Goal: Ask a question

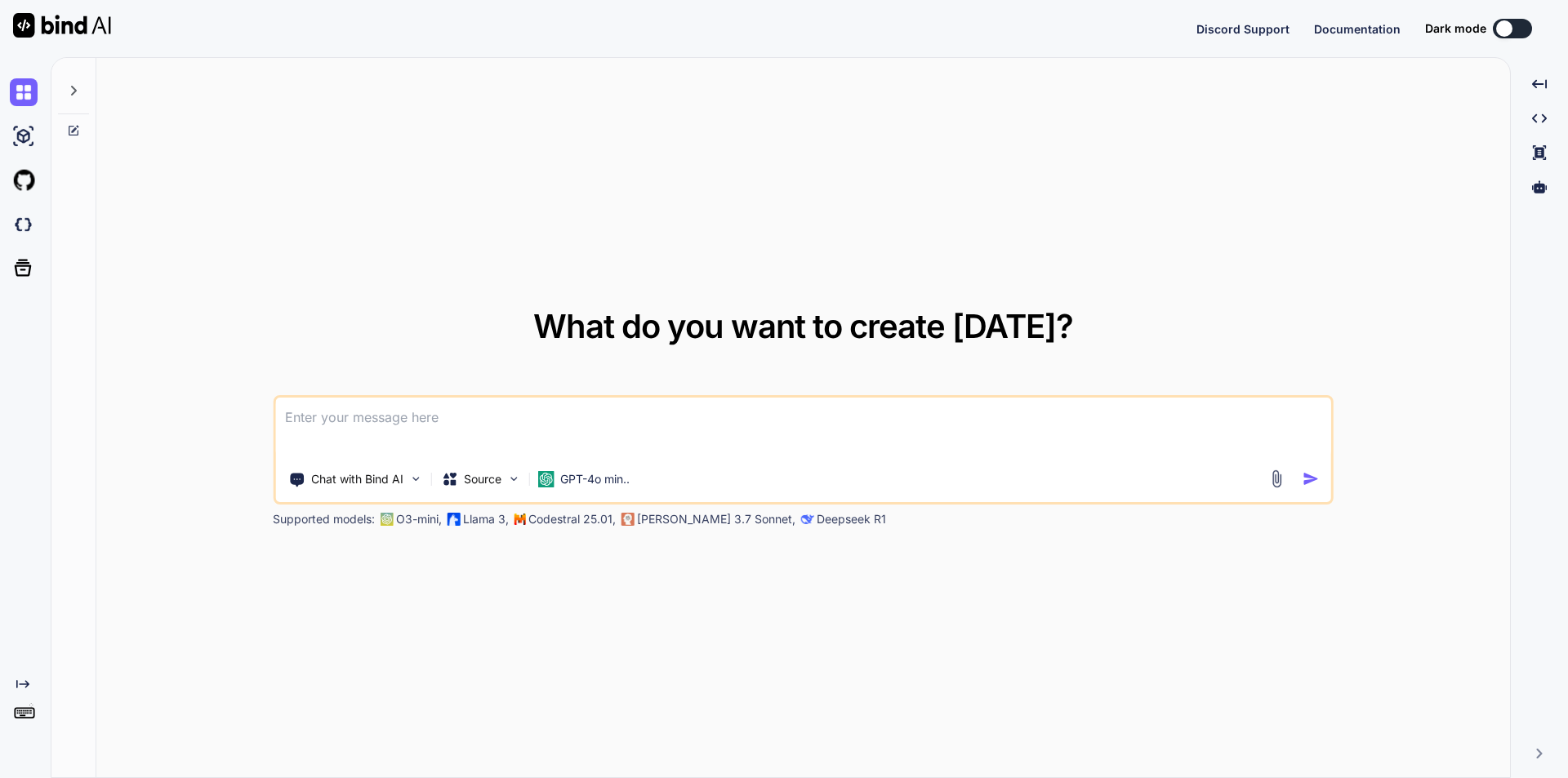
click at [525, 422] on textarea at bounding box center [803, 427] width 1056 height 61
type textarea "x"
type textarea "w"
type textarea "x"
type textarea "we"
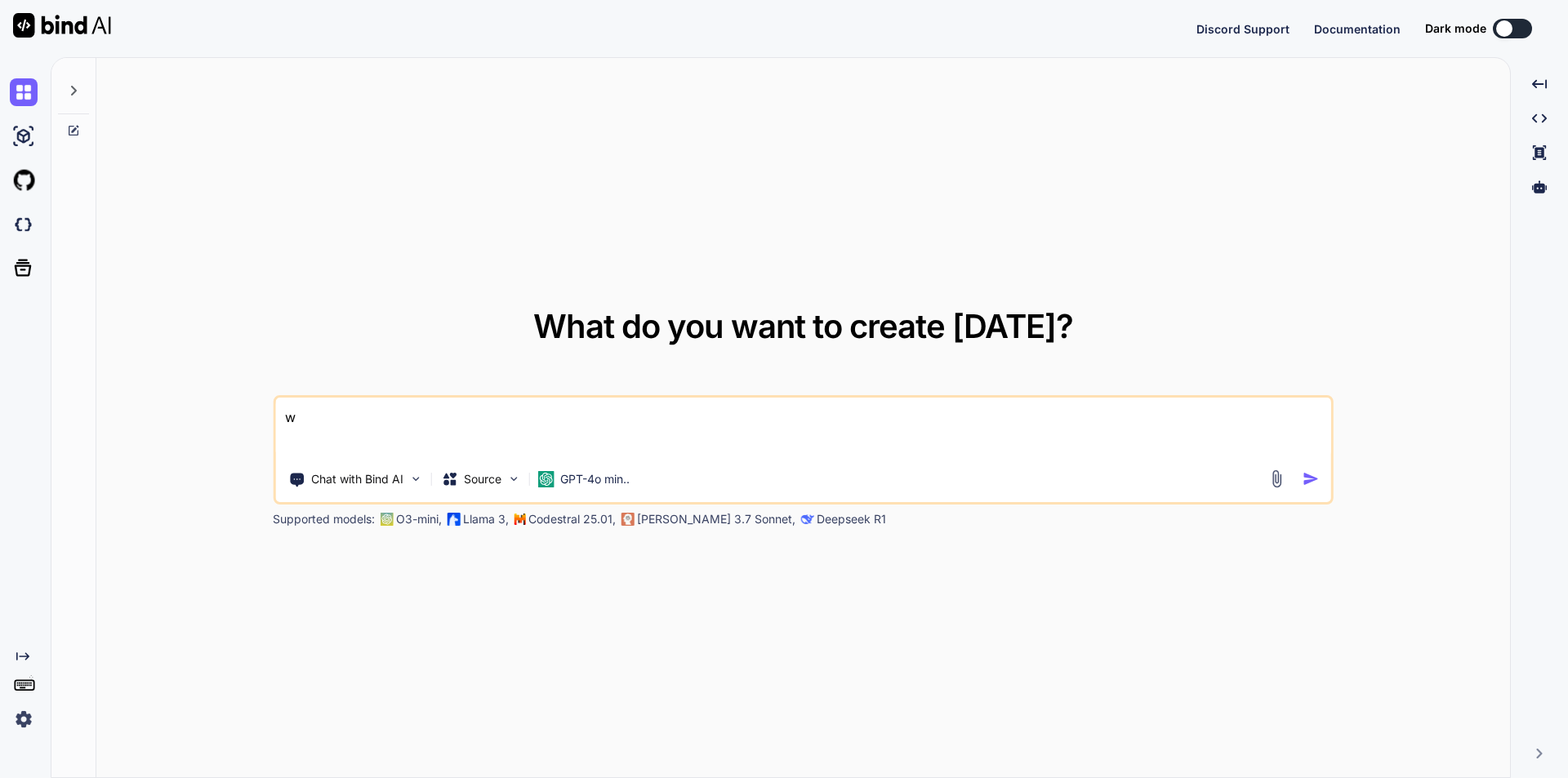
type textarea "x"
type textarea "we"
type textarea "x"
type textarea "we n"
type textarea "x"
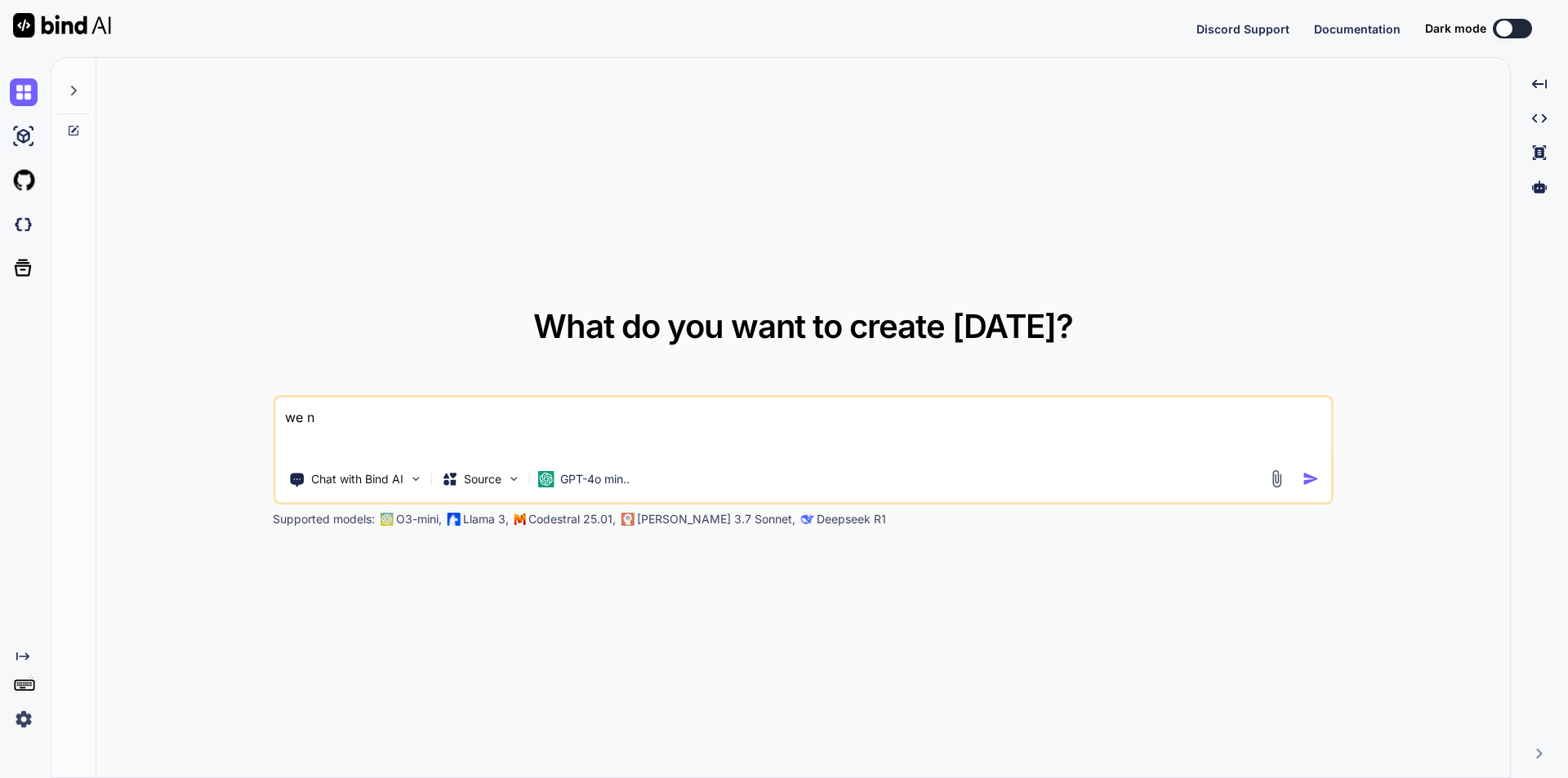
type textarea "we ne"
type textarea "x"
type textarea "we nee"
type textarea "x"
type textarea "we need"
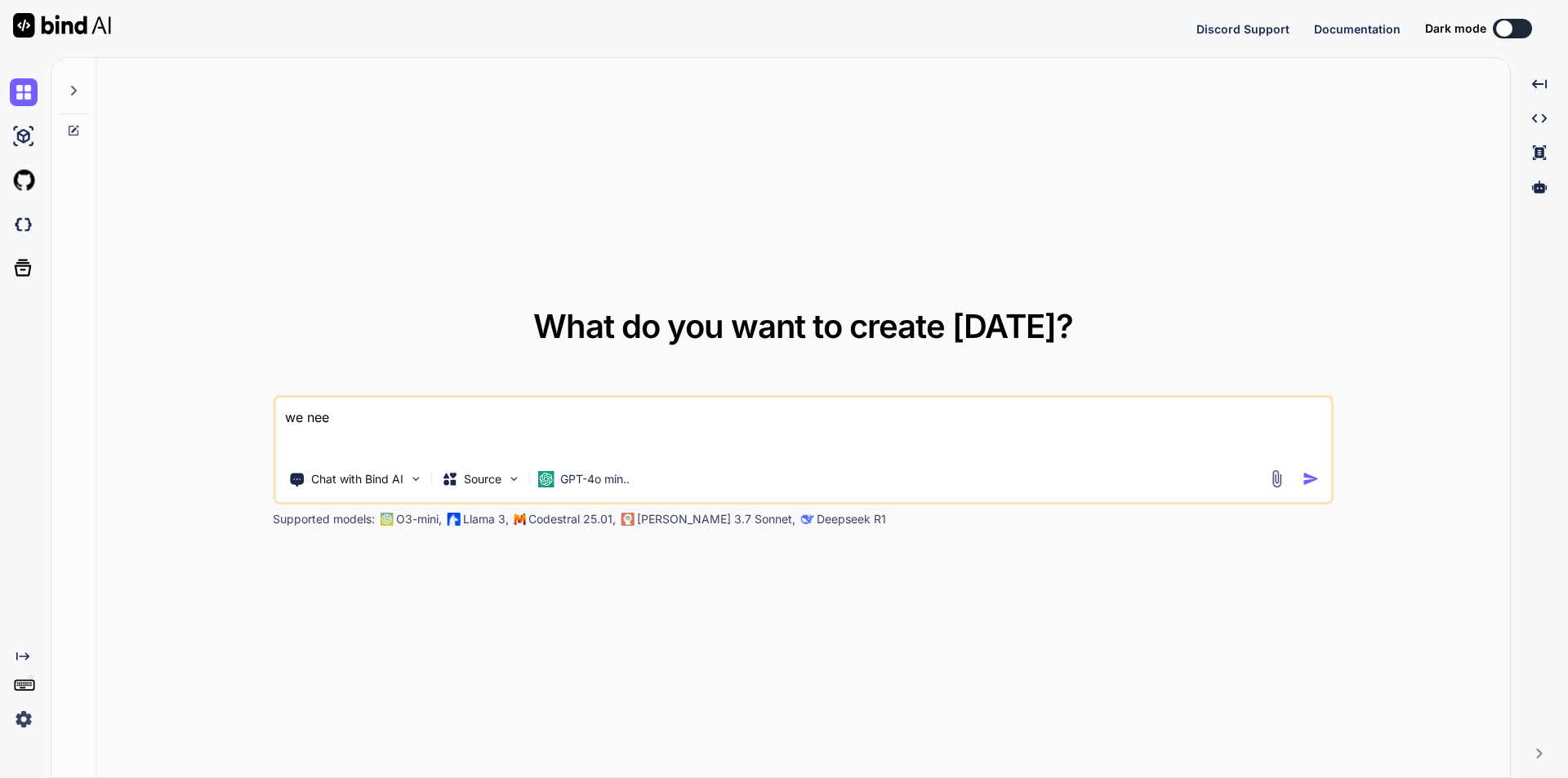
type textarea "x"
type textarea "we need"
type textarea "x"
type textarea "we need t"
type textarea "x"
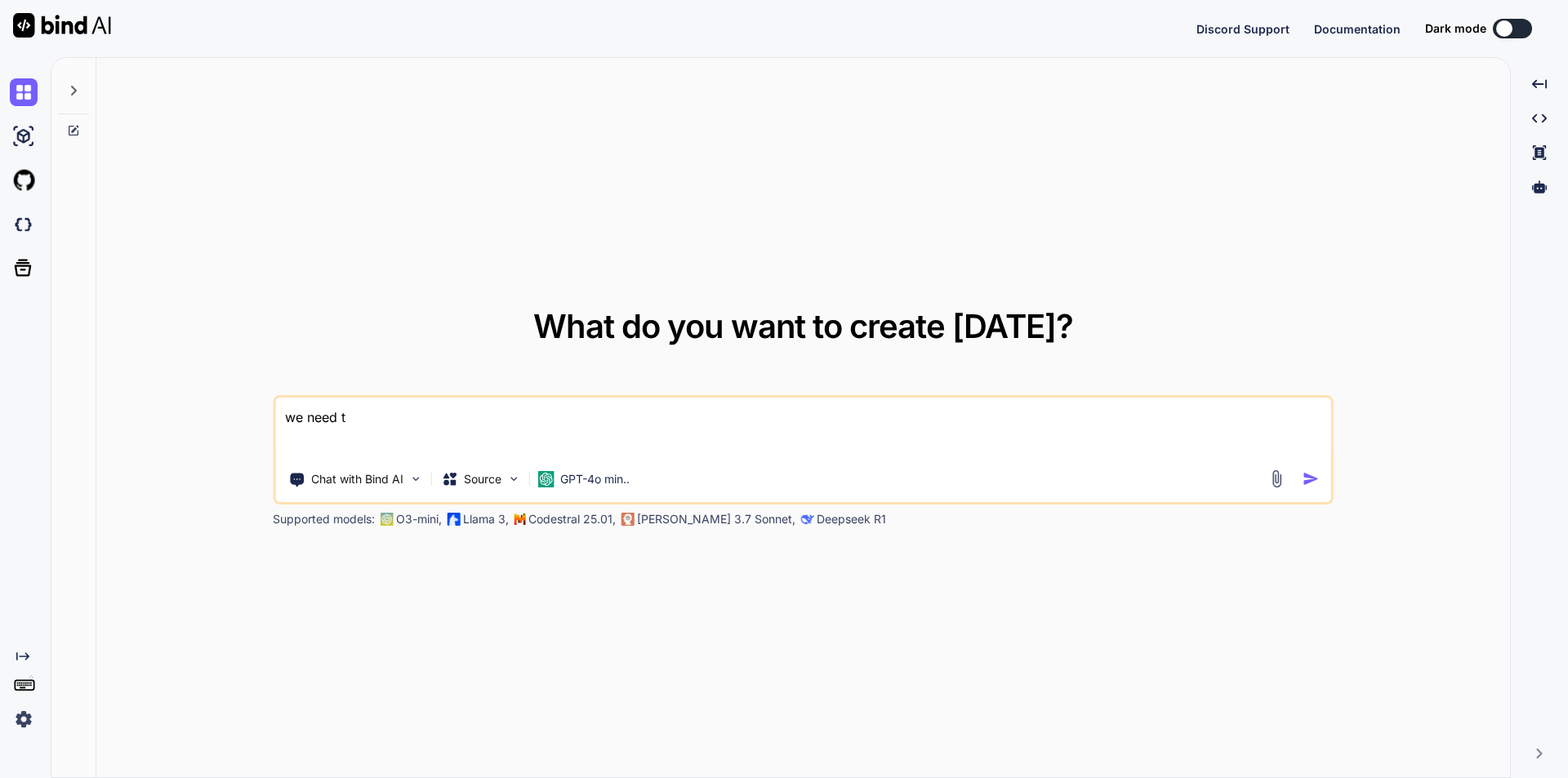
type textarea "we need to"
type textarea "x"
type textarea "we need to"
type textarea "x"
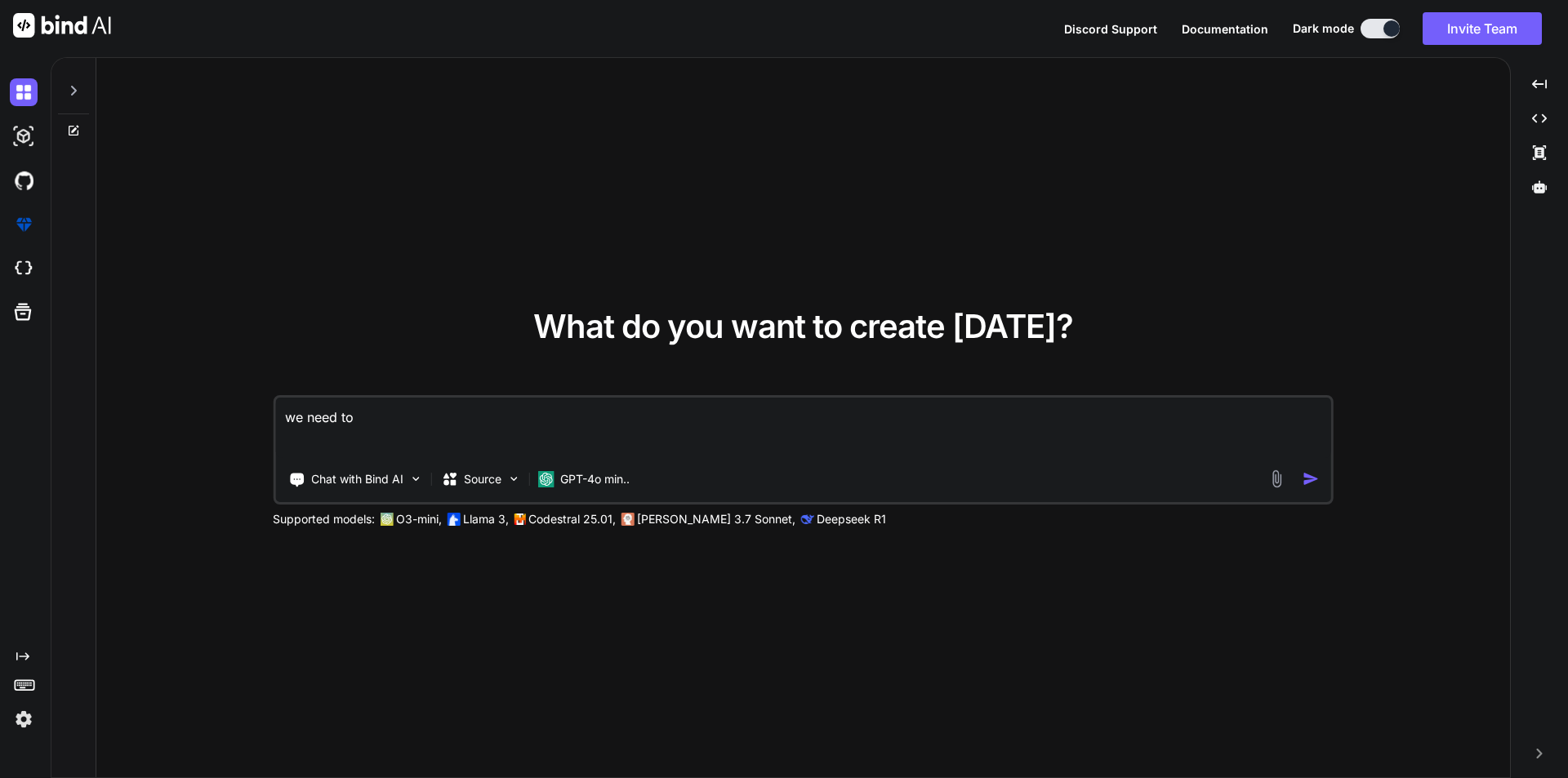
type textarea "we need to m"
type textarea "x"
type textarea "we need to ma"
type textarea "x"
type textarea "we need to mak"
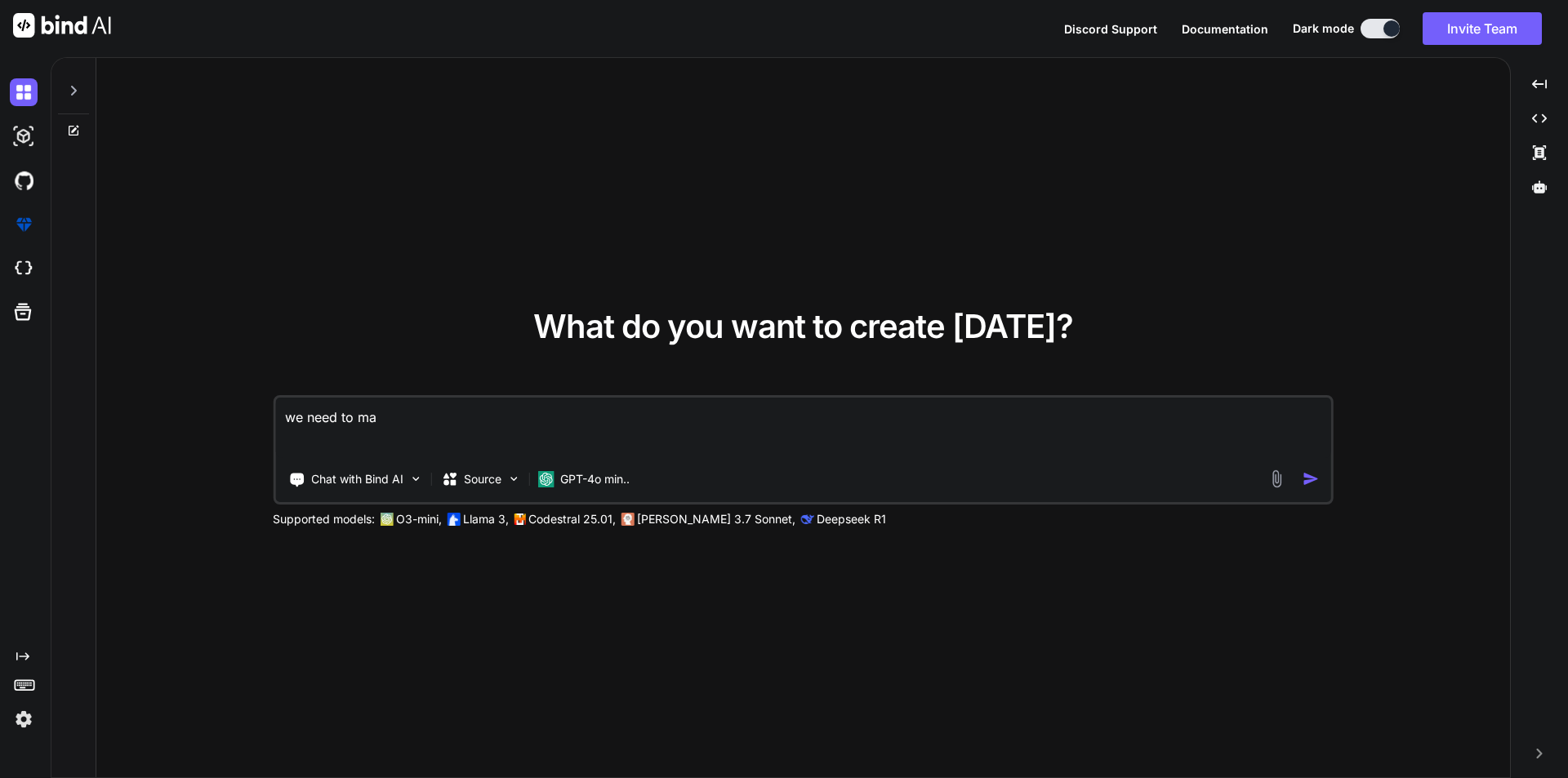
type textarea "x"
type textarea "we need to make"
type textarea "x"
type textarea "we need to make"
type textarea "x"
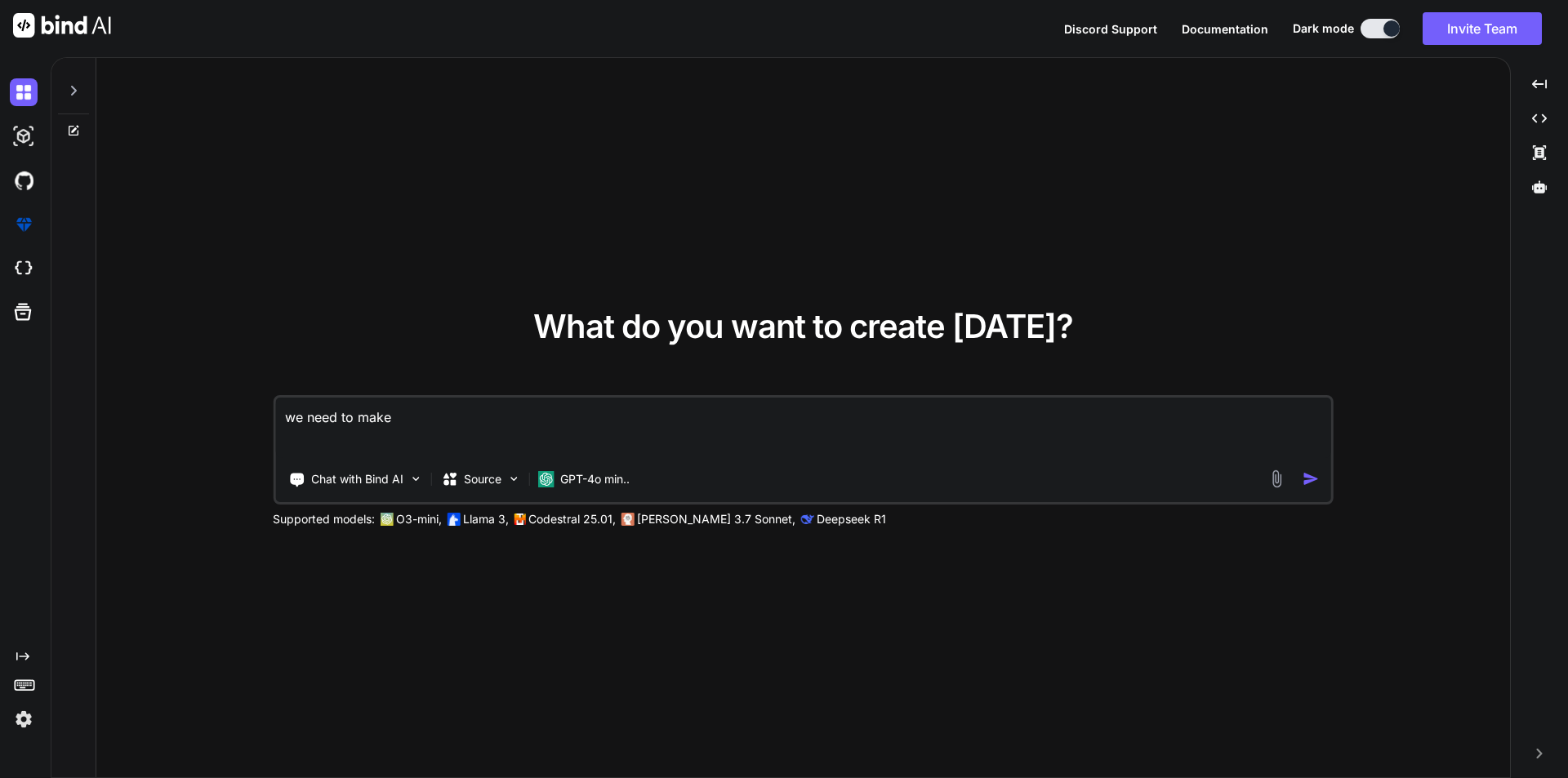
type textarea "we need to make a"
type textarea "x"
type textarea "we need to make a"
type textarea "x"
type textarea "we need to make a f"
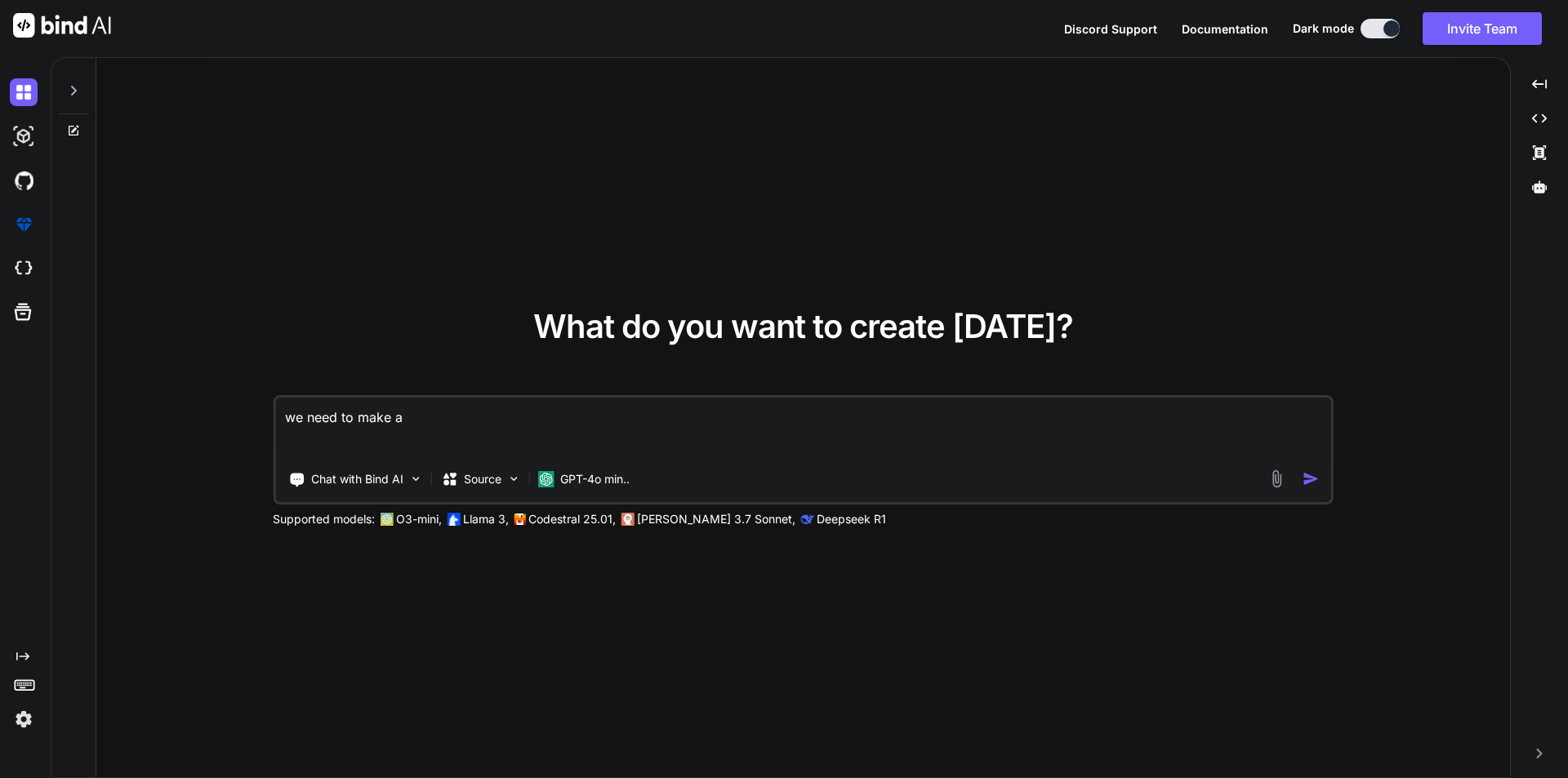
type textarea "x"
type textarea "we need to make a fu"
type textarea "x"
type textarea "we need to make a fun"
type textarea "x"
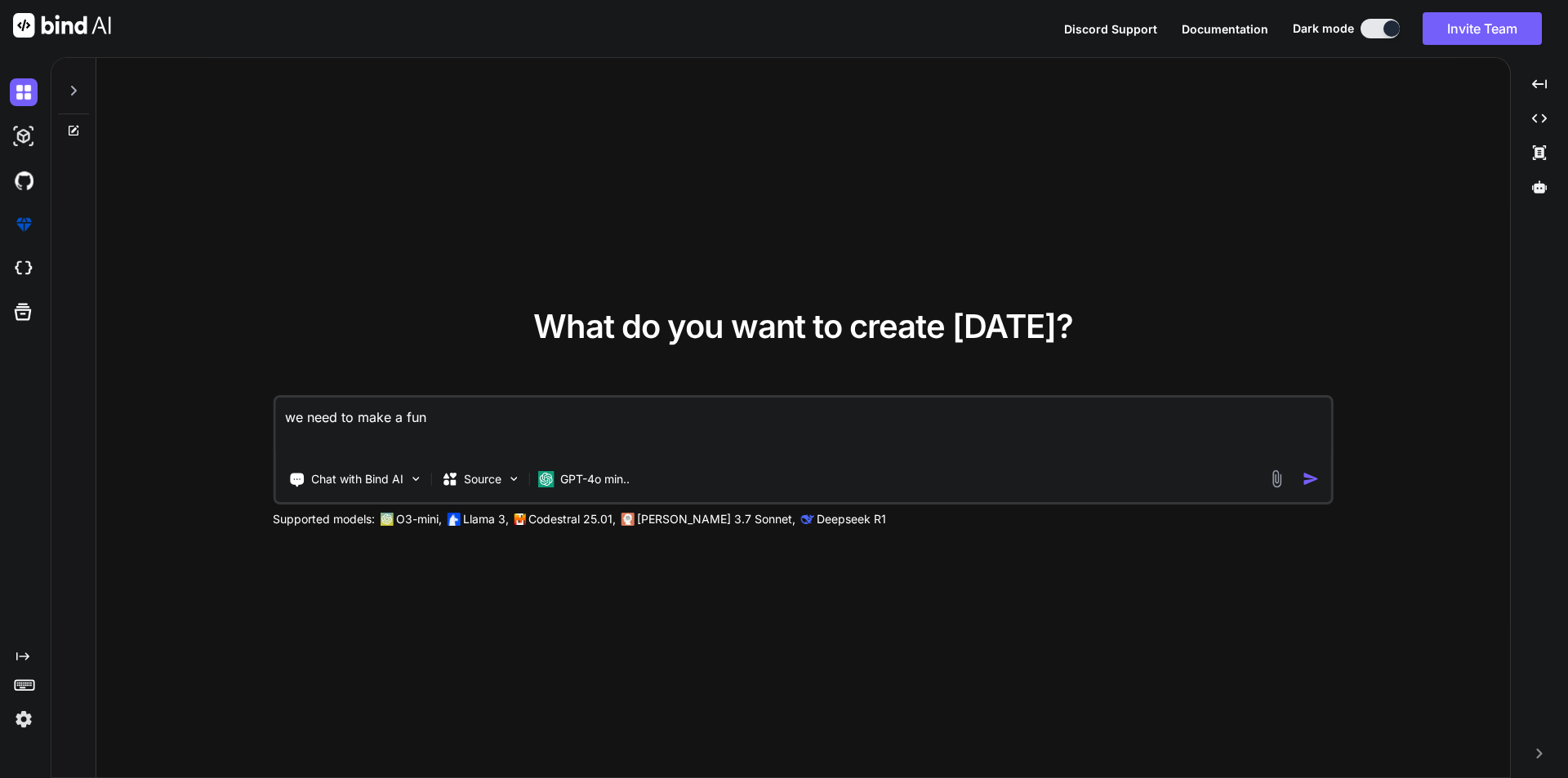
type textarea "we need to make a func"
type textarea "x"
type textarea "we need to make a funct"
type textarea "x"
type textarea "we need to make a functi"
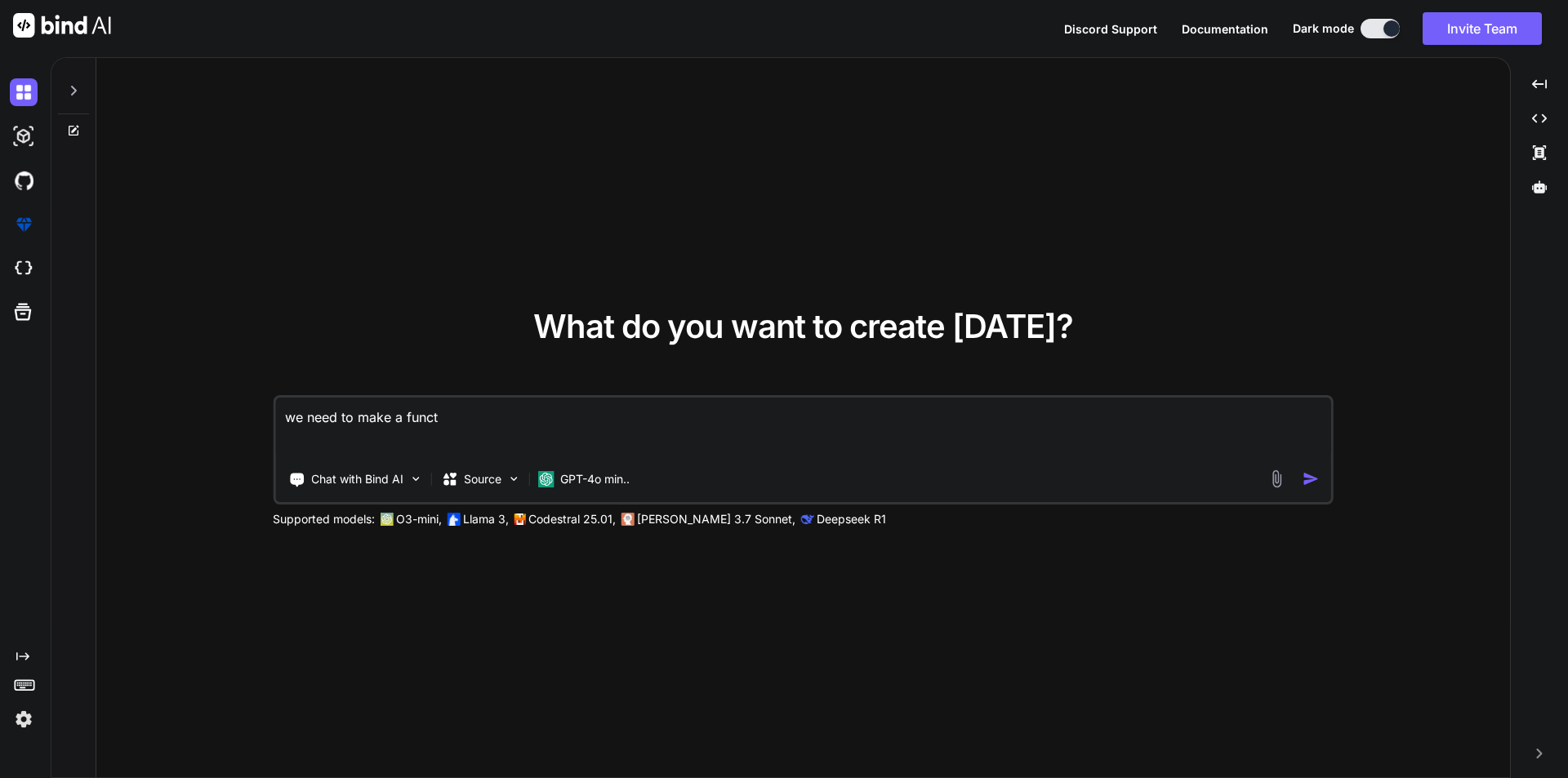
type textarea "x"
type textarea "we need to make a functio"
type textarea "x"
type textarea "we need to make a function"
type textarea "x"
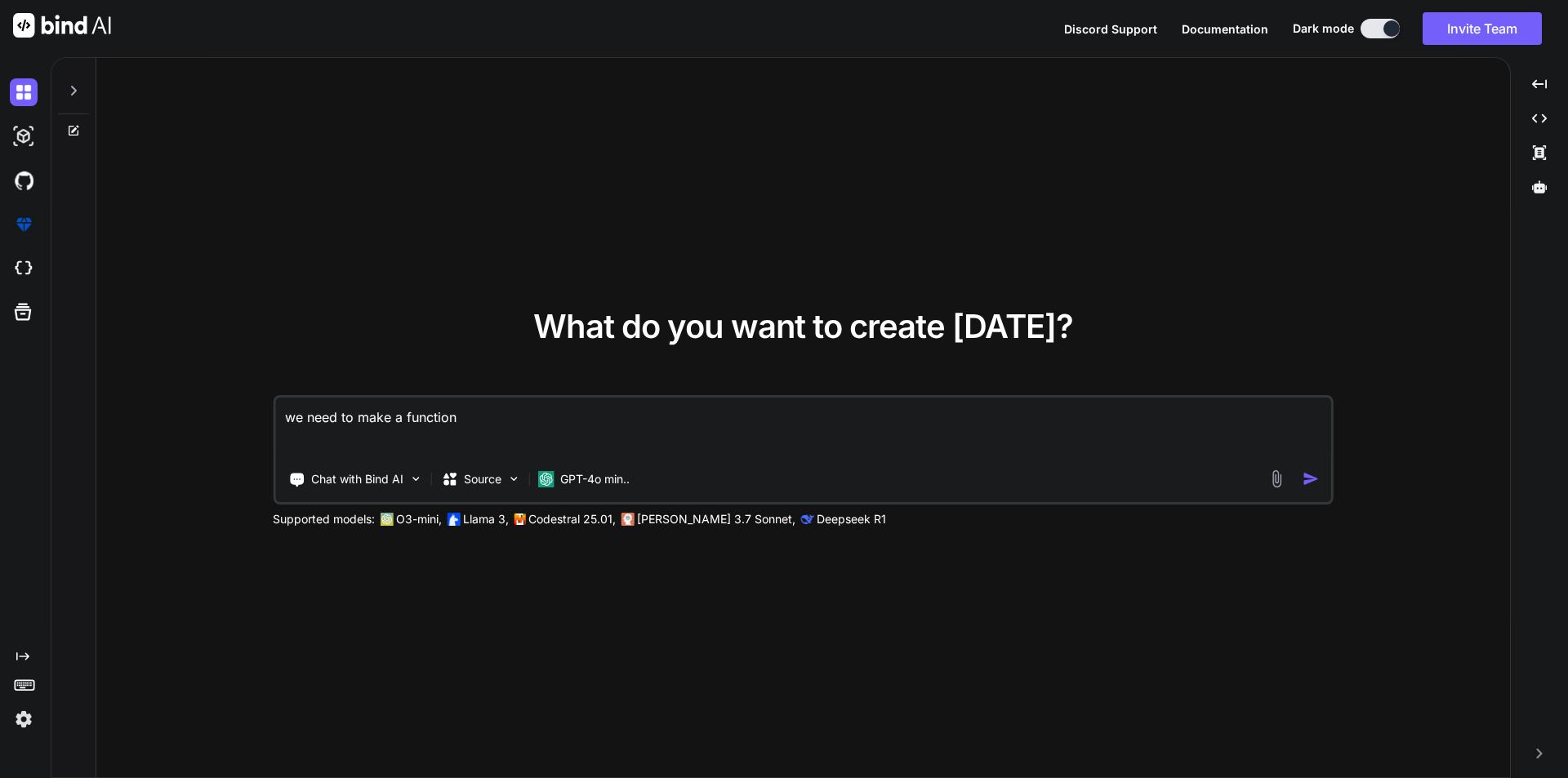
type textarea "we need to make a functiona"
type textarea "x"
type textarea "we need to make a functional"
type textarea "x"
type textarea "we need to make a functionali"
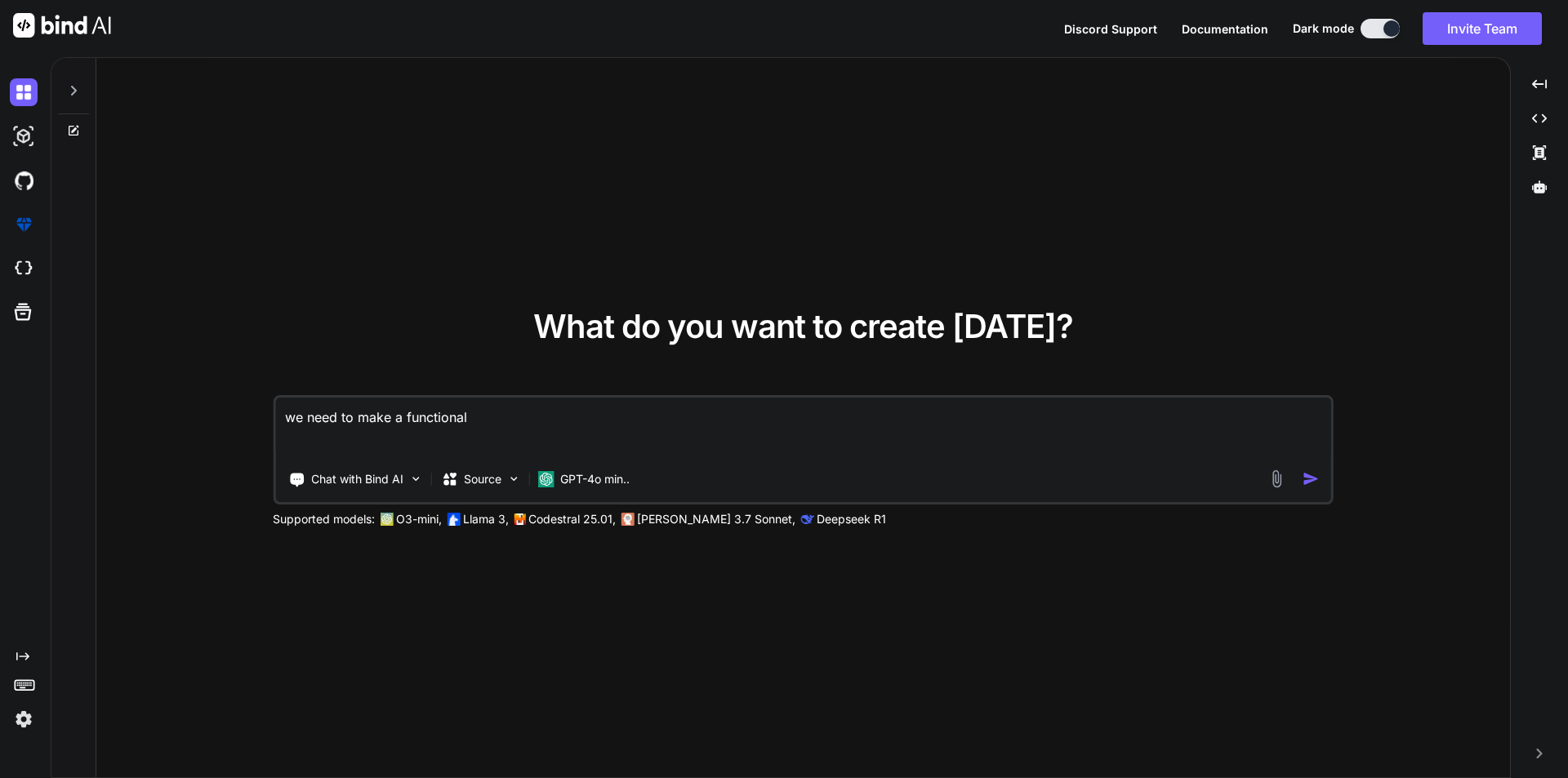
type textarea "x"
type textarea "we need to make a functionalit"
type textarea "x"
type textarea "we need to make a functionality"
type textarea "x"
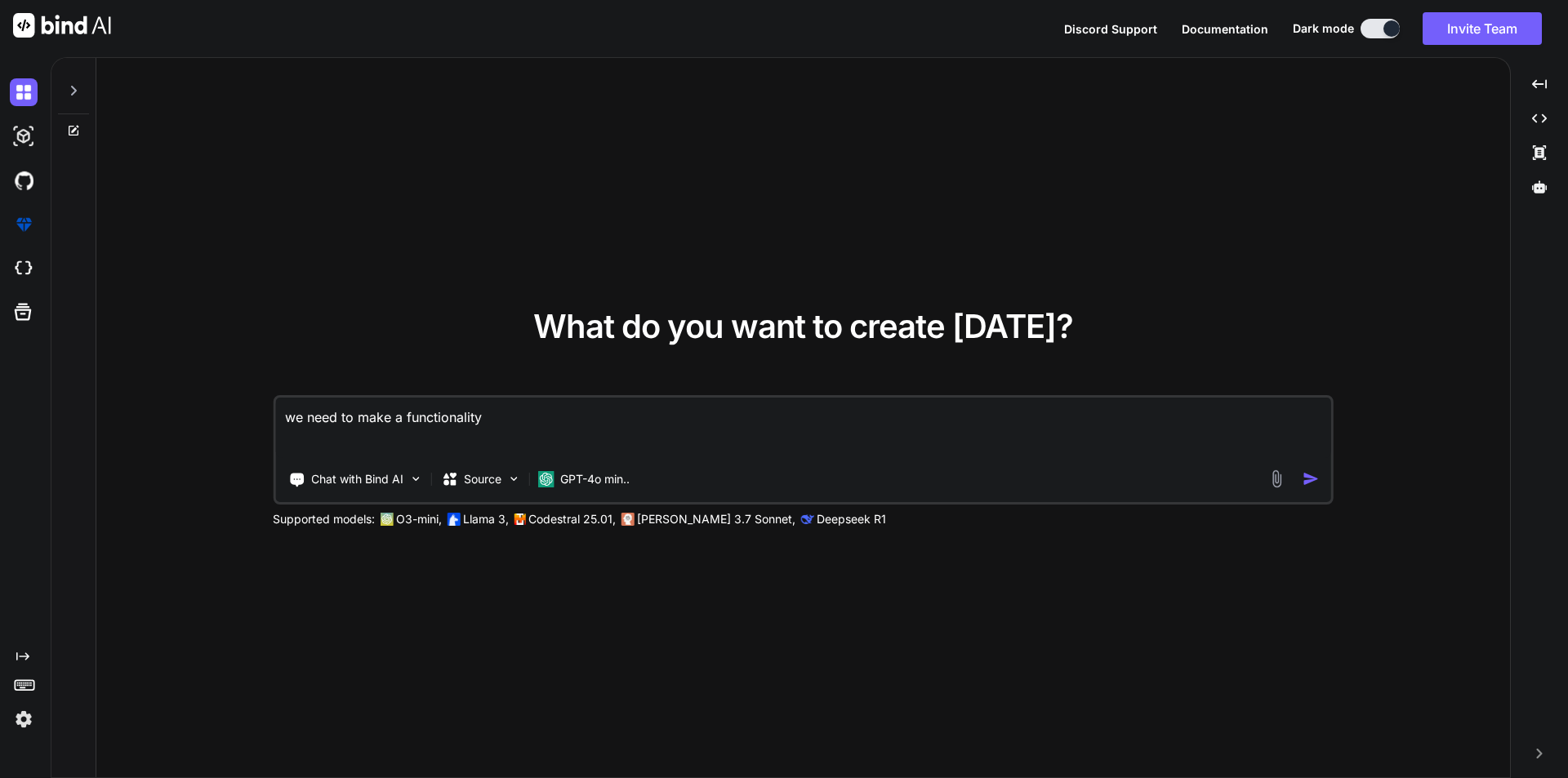
type textarea "we need to make a functionality"
type textarea "x"
type textarea "we need to make a functionality f"
type textarea "x"
type textarea "we need to make a functionality fo"
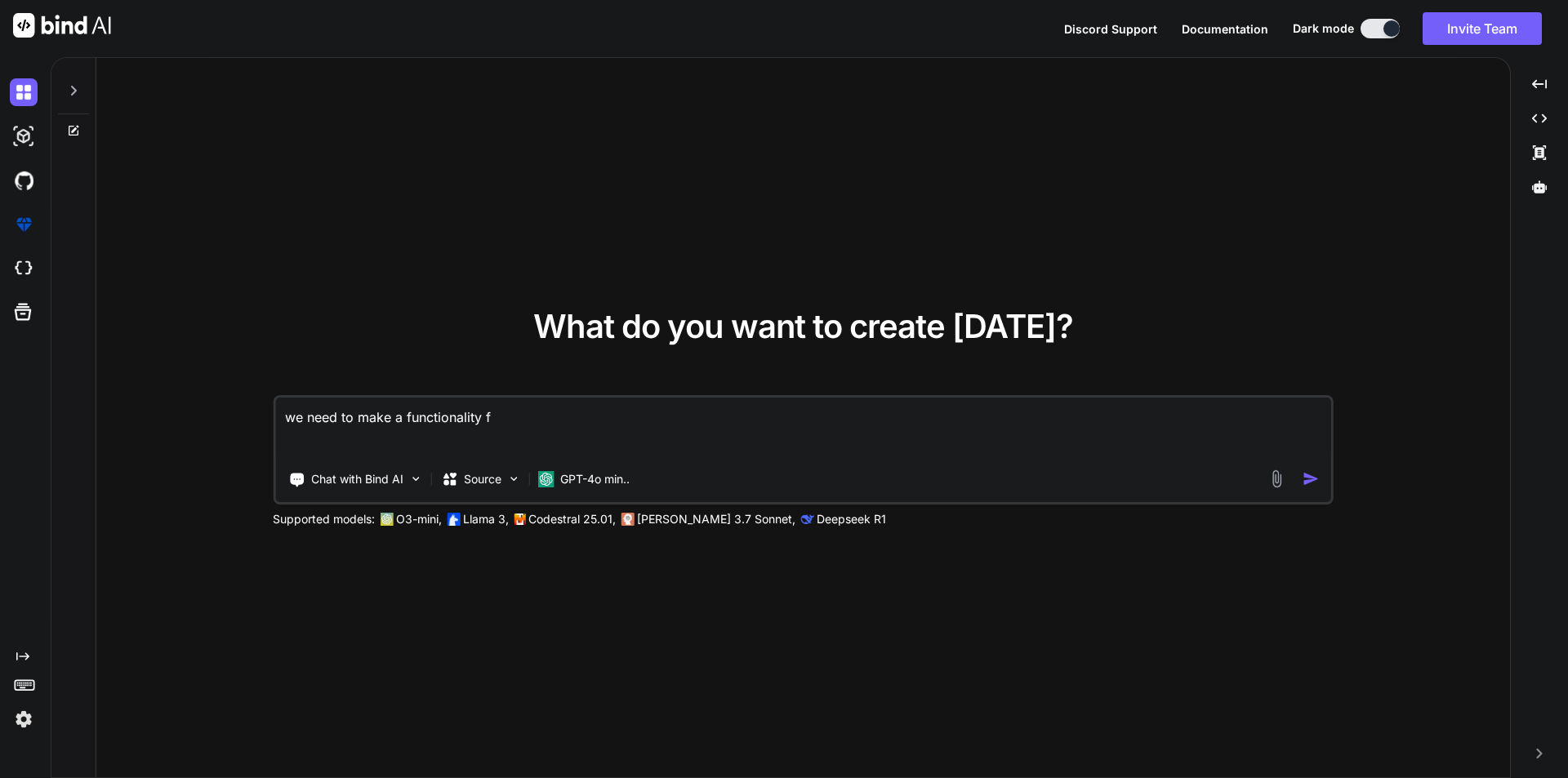
type textarea "x"
type textarea "we need to make a functionality for"
type textarea "x"
type textarea "we need to make a functionality for"
type textarea "x"
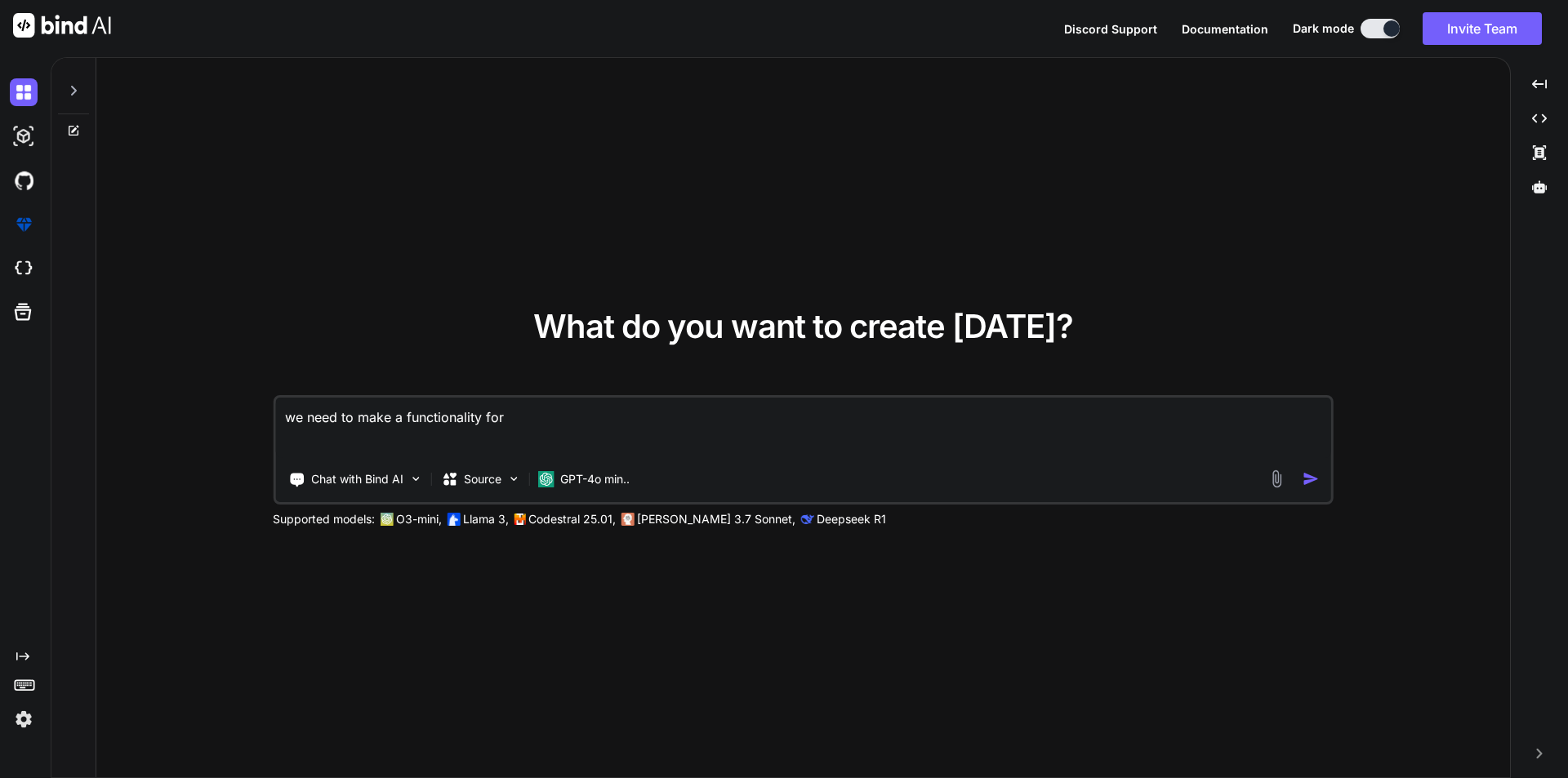
type textarea "we need to make a functionality for a"
type textarea "x"
type textarea "we need to make a functionality for ap"
type textarea "x"
type textarea "we need to make a functionality for app"
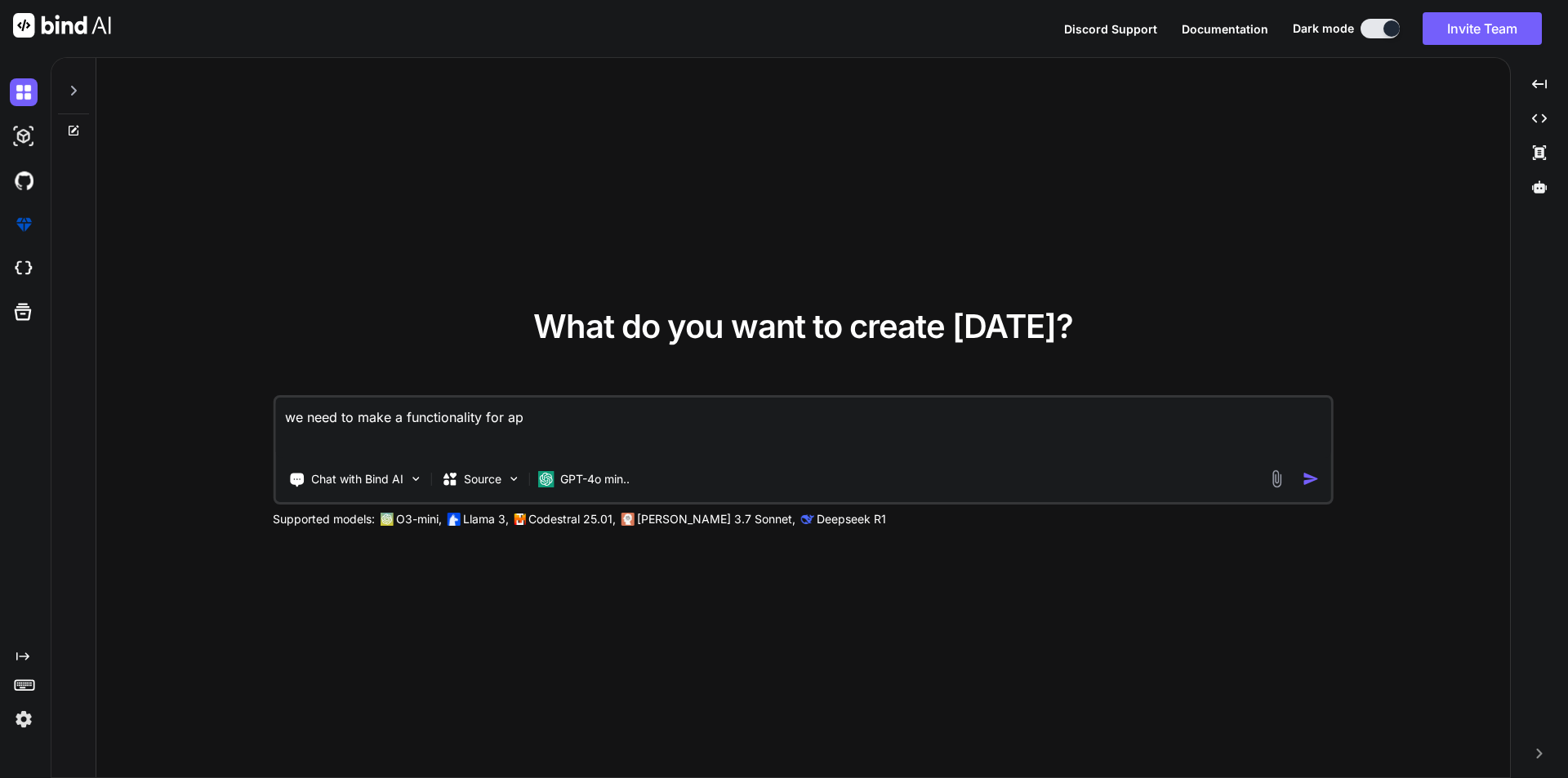
type textarea "x"
type textarea "we need to make a functionality for appo"
type textarea "x"
type textarea "we need to make a functionality for appoi"
type textarea "x"
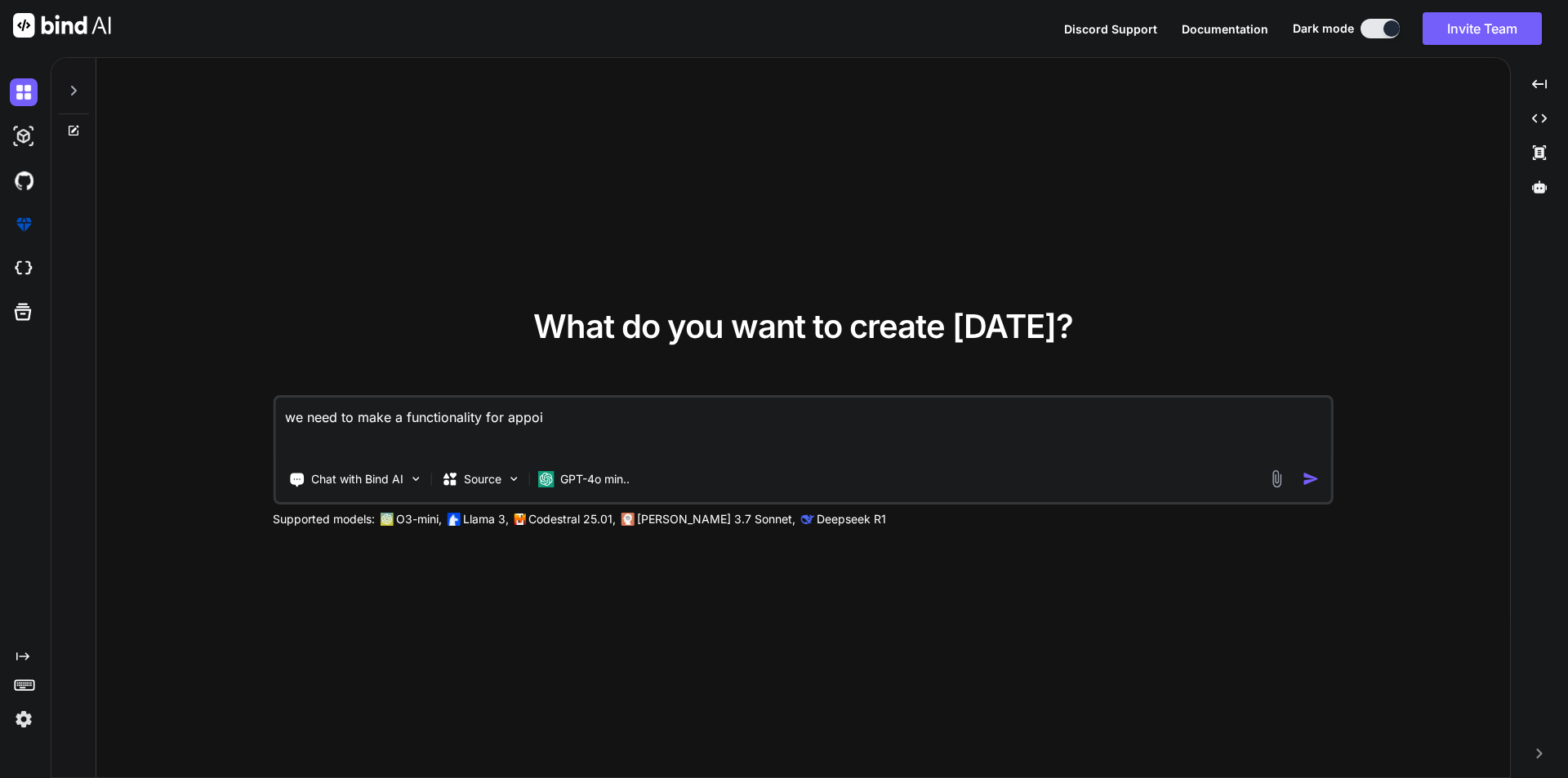
type textarea "we need to make a functionality for appoin"
type textarea "x"
type textarea "we need to make a functionality for appoint"
type textarea "x"
type textarea "we need to make a functionality for appointm"
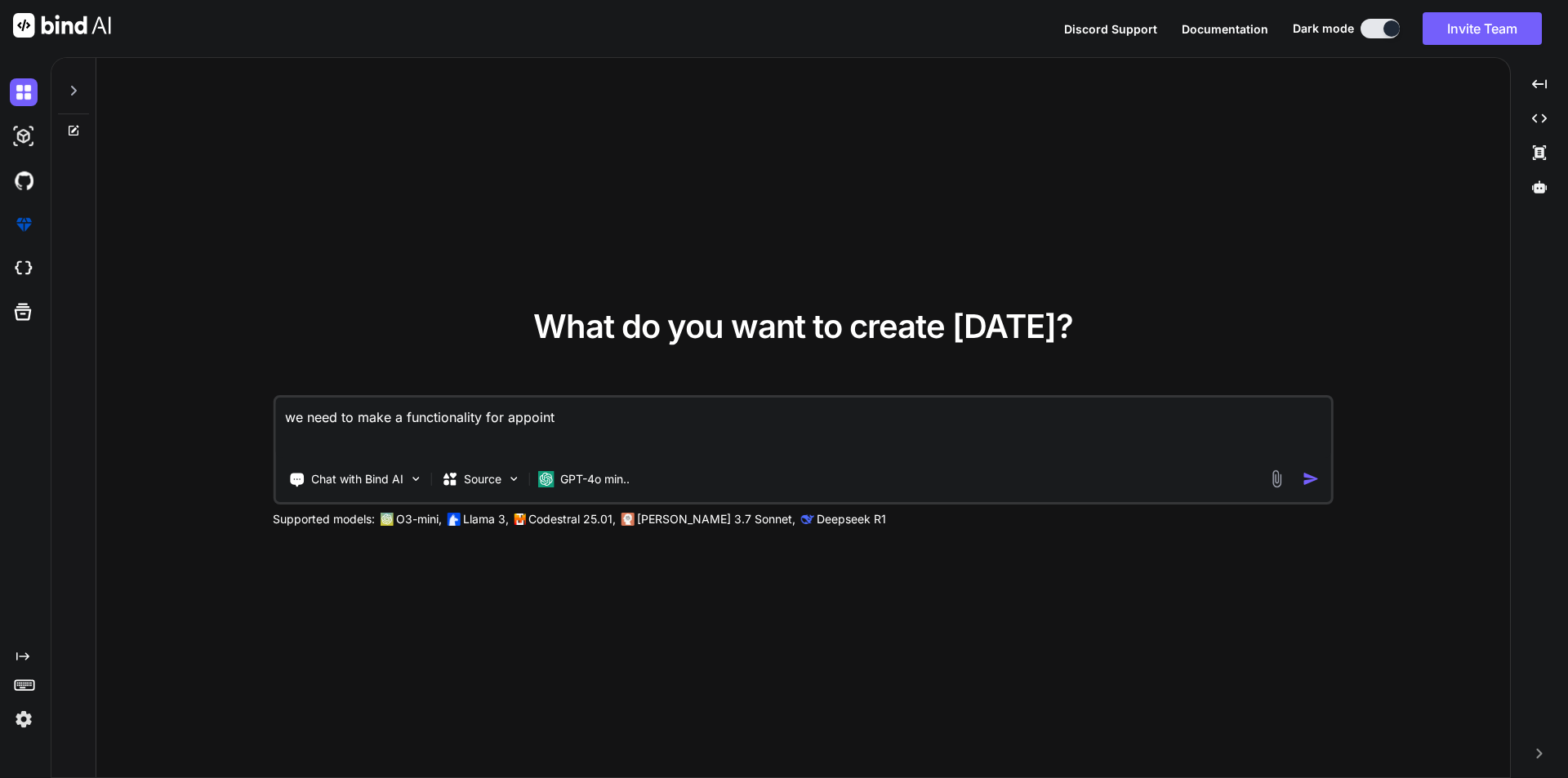
type textarea "x"
type textarea "we need to make a functionality for appointmn"
type textarea "x"
type textarea "we need to make a functionality for appointmne"
type textarea "x"
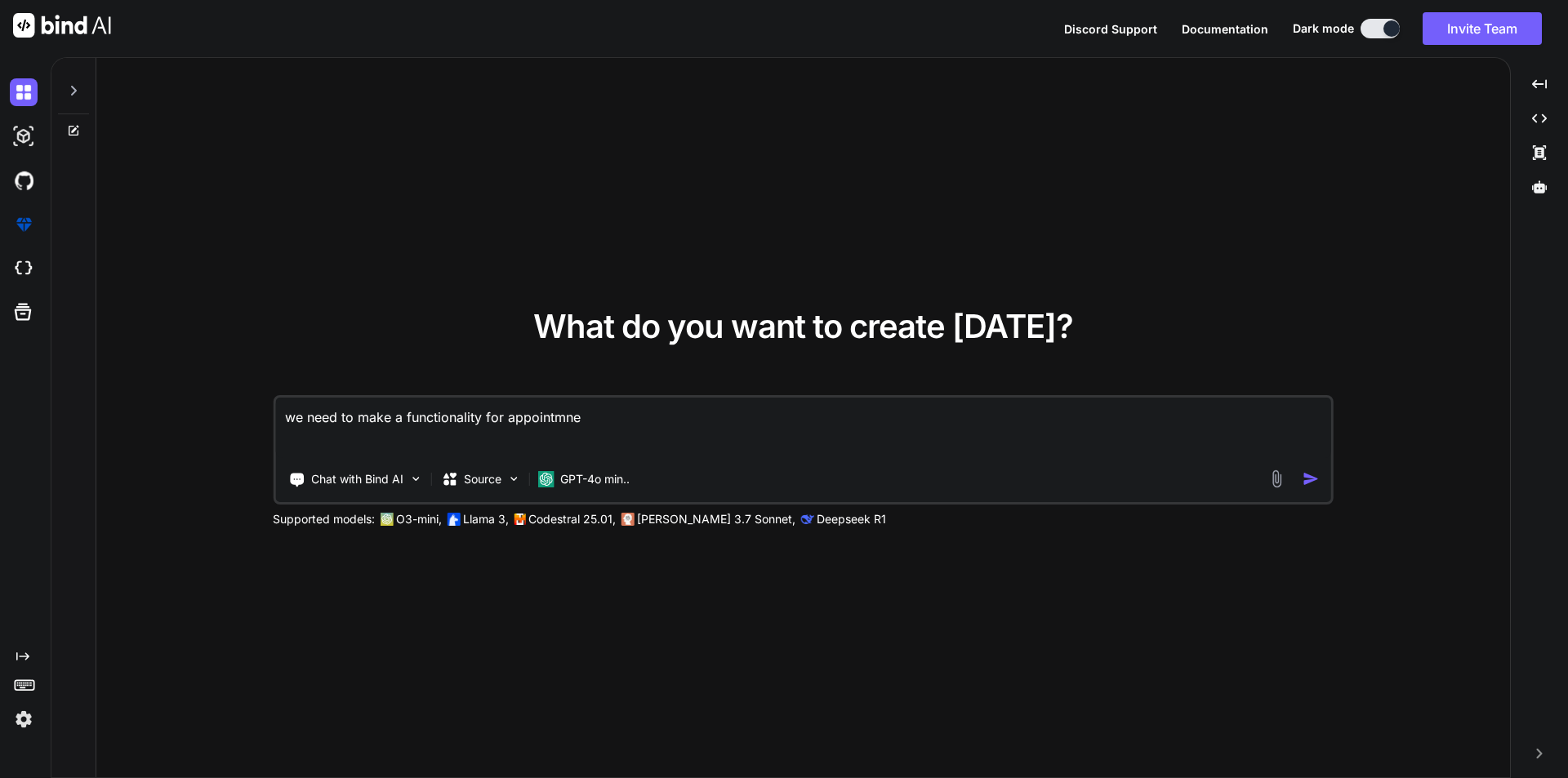
type textarea "we need to make a functionality for appointmnet"
type textarea "x"
type textarea "we need to make a functionality for appointmnet"
type textarea "x"
type textarea "we need to make a functionality for appointmnet"
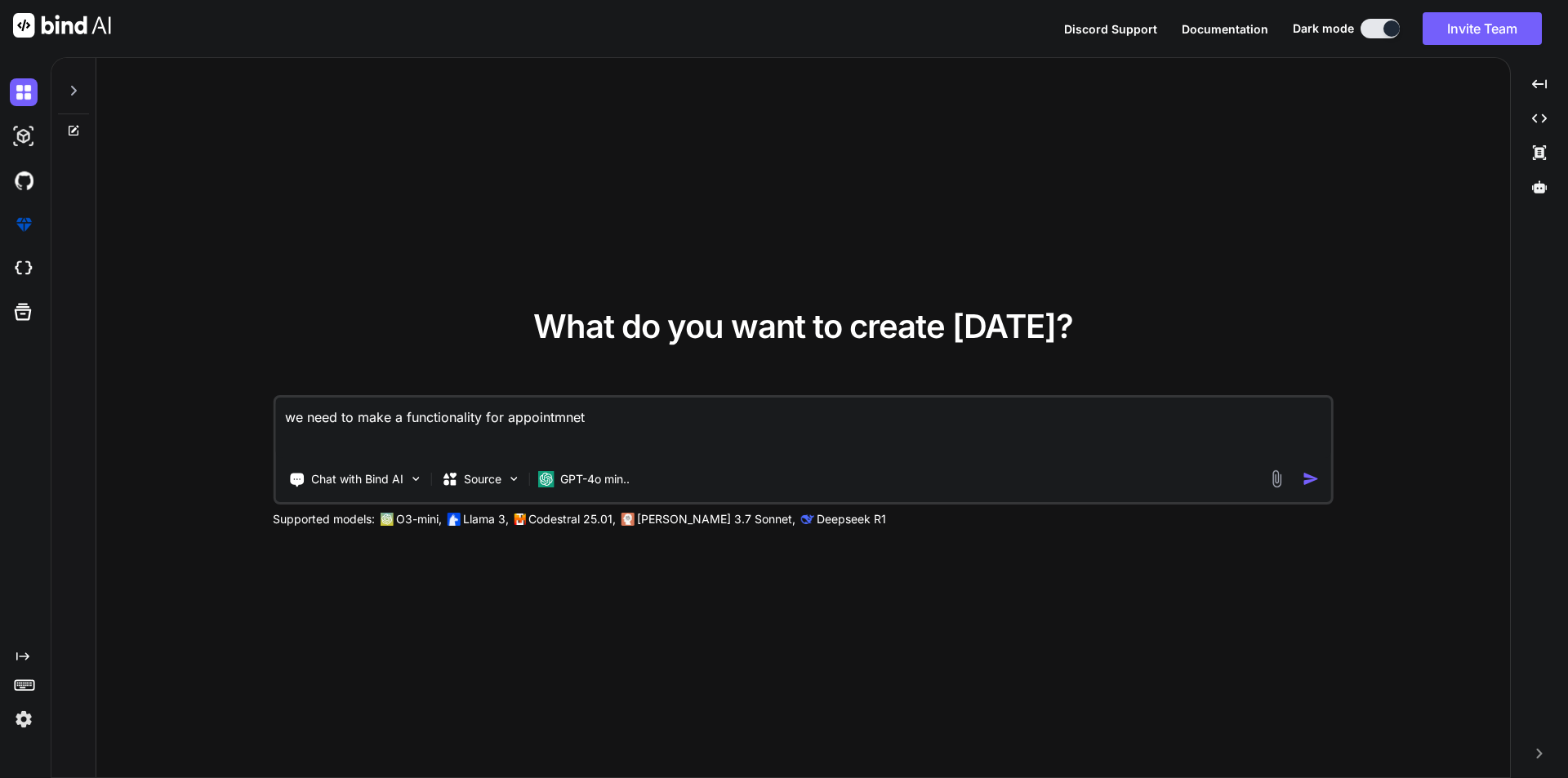
type textarea "x"
type textarea "we need to make a functionality for appointmne"
type textarea "x"
type textarea "we need to make a functionality for appointmn"
type textarea "x"
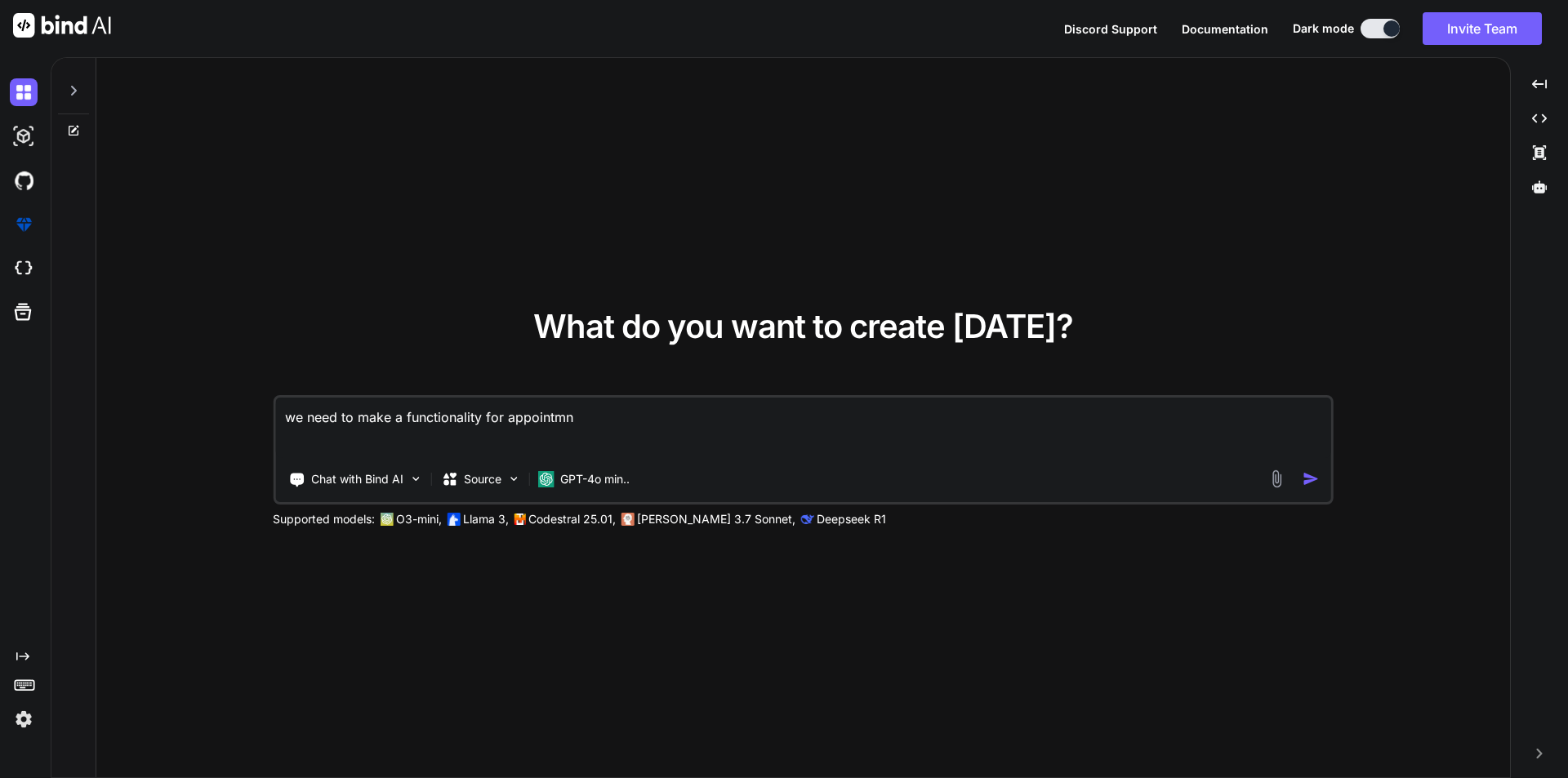
type textarea "we need to make a functionality for appointm"
type textarea "x"
type textarea "we need to make a functionality for appointme"
type textarea "x"
type textarea "we need to make a functionality for appointmen"
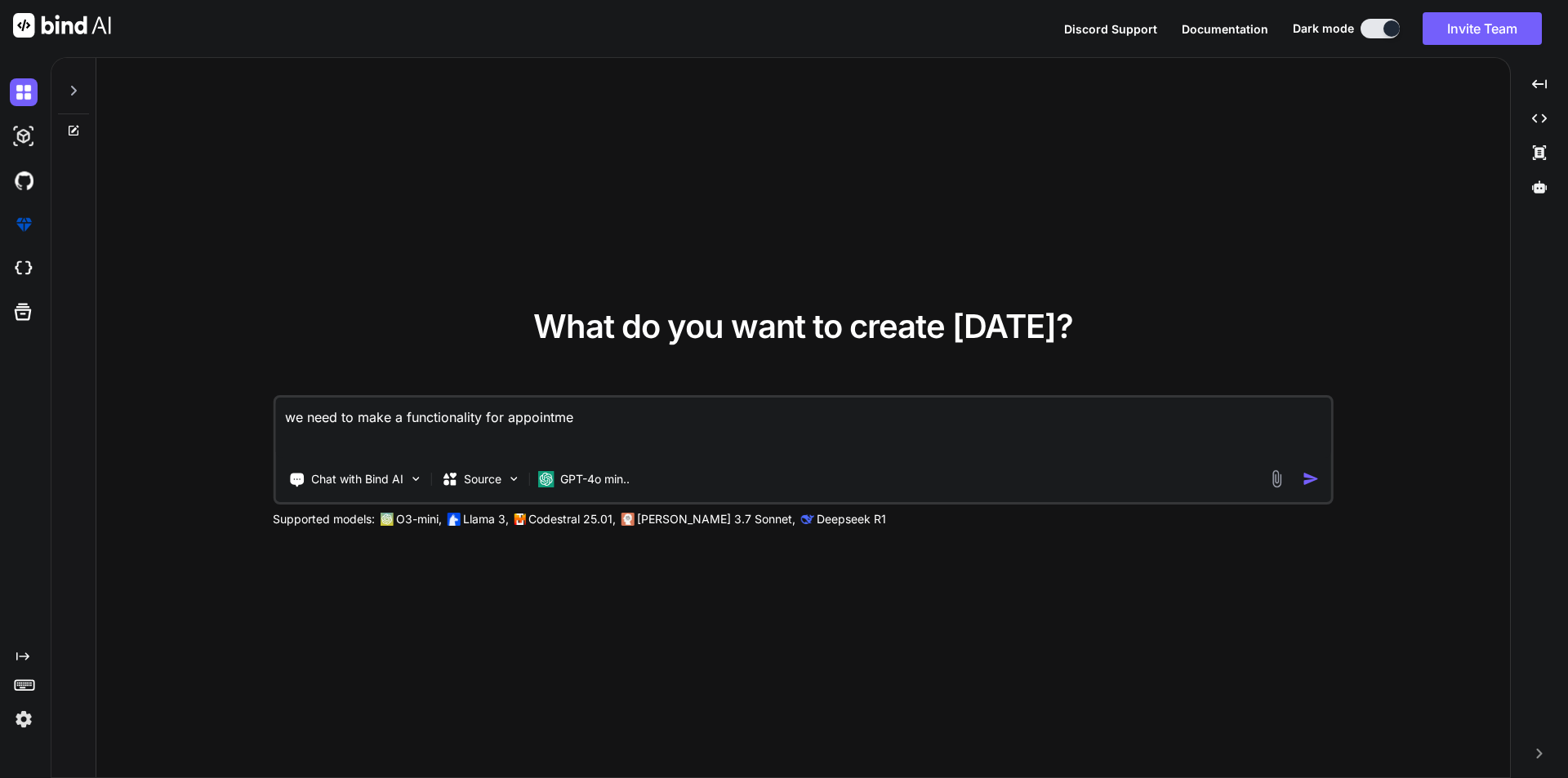
type textarea "x"
type textarea "we need to make a functionality for appointment"
type textarea "x"
type textarea "we need to make a functionality for appointment"
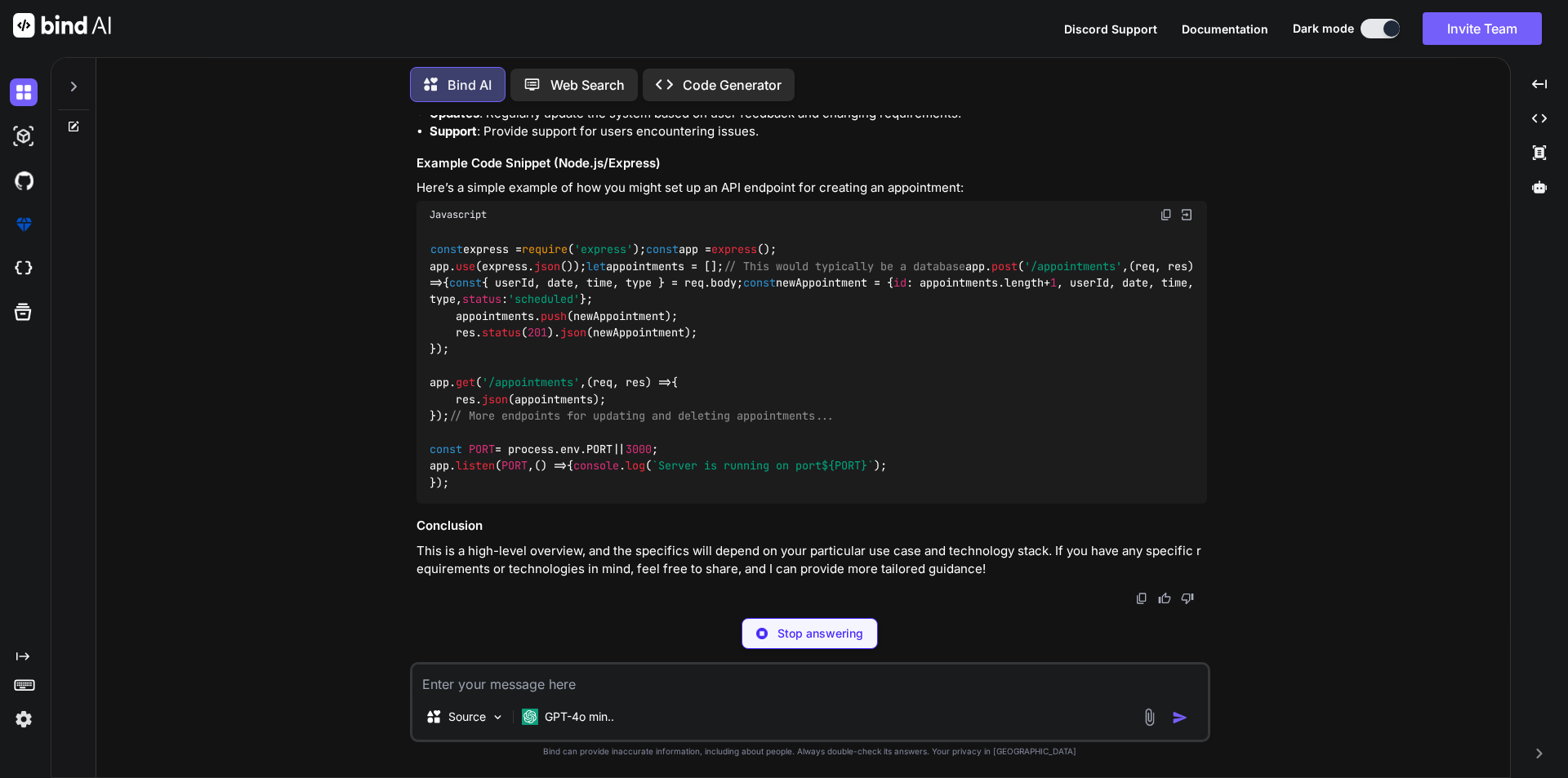
scroll to position [1094, 0]
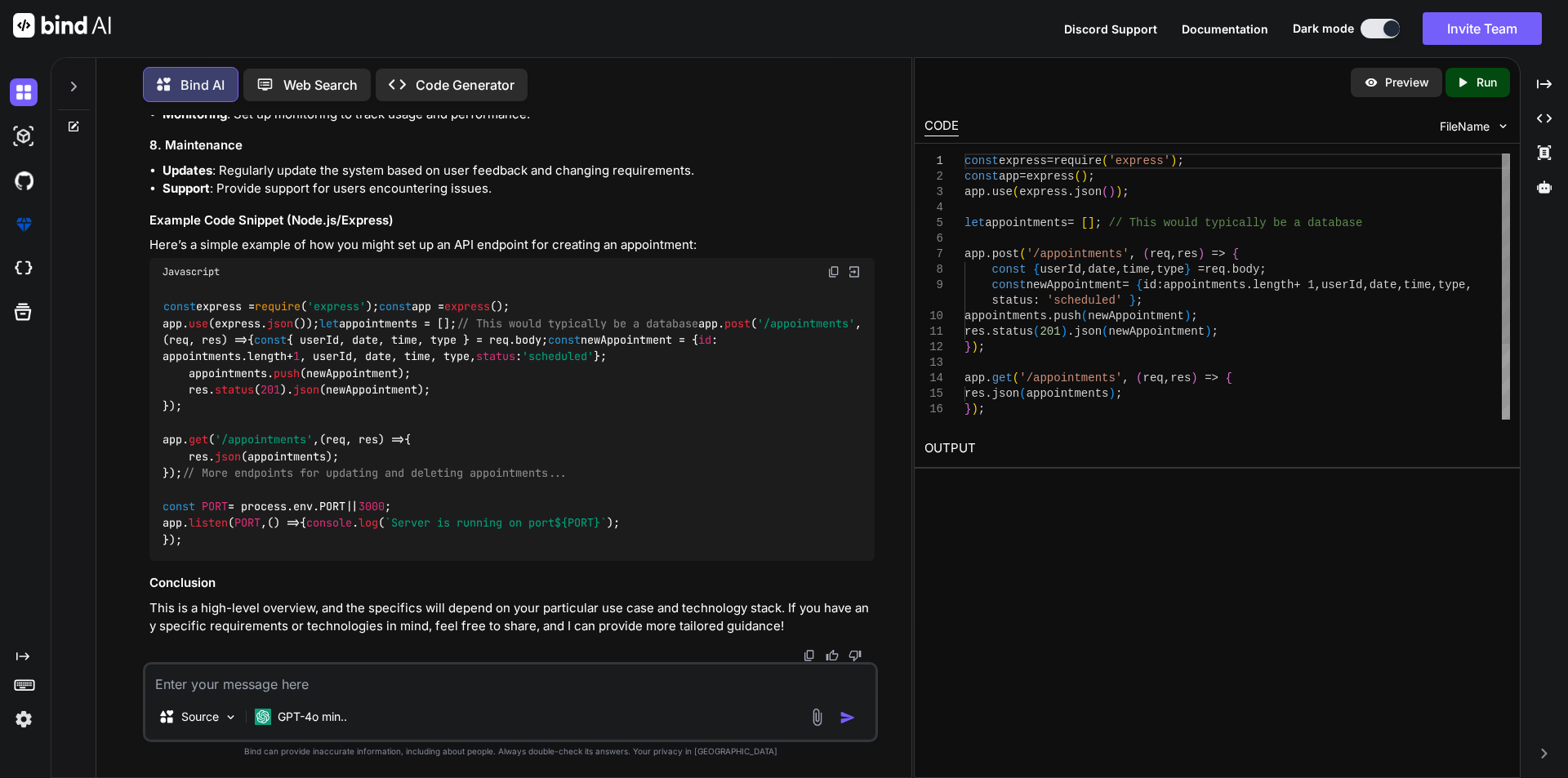
type textarea "x"
click at [281, 685] on textarea at bounding box center [510, 679] width 730 height 30
type textarea "w"
type textarea "so we need to maintain multiple appointment of an patient"
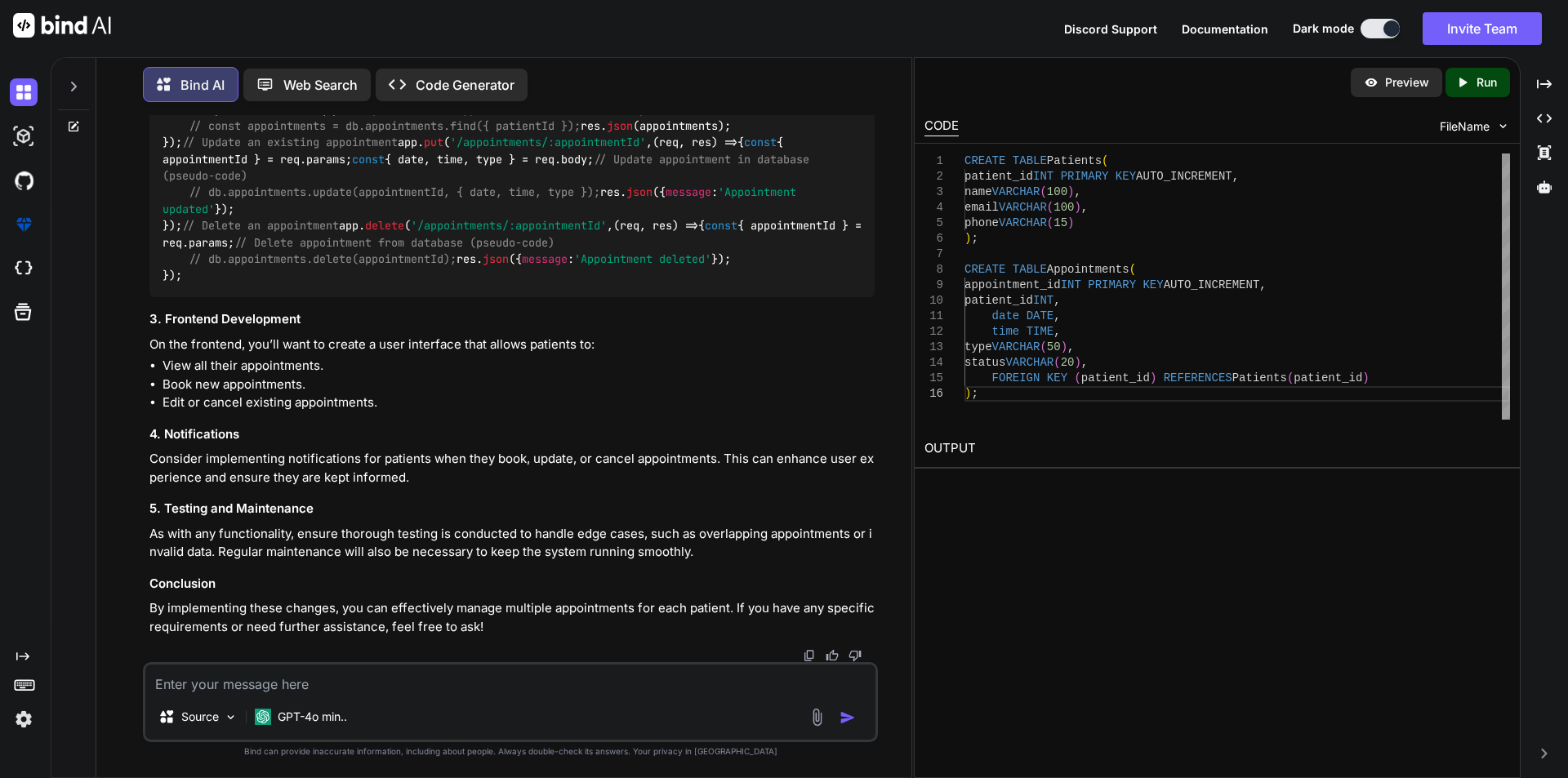
scroll to position [3065, 0]
